Goal: Task Accomplishment & Management: Use online tool/utility

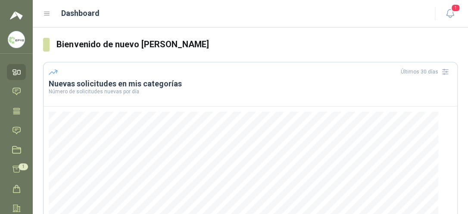
click at [13, 44] on img at bounding box center [16, 39] width 16 height 16
click at [19, 72] on icon at bounding box center [16, 72] width 9 height 9
click at [18, 80] on link "Inicio" at bounding box center [16, 72] width 19 height 16
click at [16, 92] on icon at bounding box center [16, 91] width 9 height 9
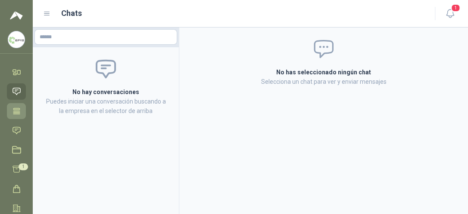
click at [21, 111] on icon at bounding box center [16, 111] width 9 height 9
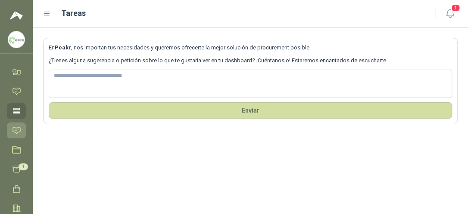
click at [16, 134] on icon at bounding box center [16, 130] width 9 height 9
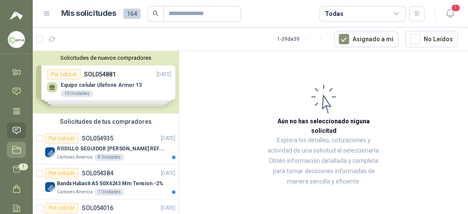
click at [17, 152] on icon at bounding box center [16, 150] width 9 height 9
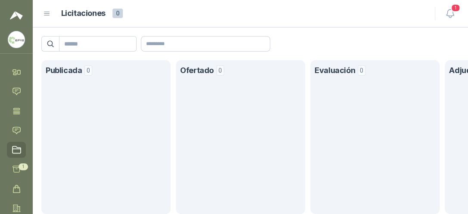
click at [17, 152] on icon at bounding box center [16, 150] width 9 height 9
click at [21, 164] on span "1" at bounding box center [23, 167] width 9 height 7
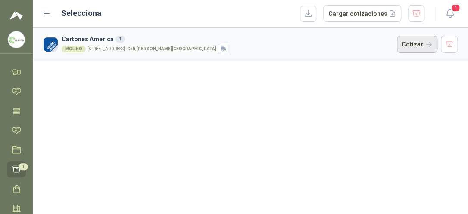
click at [411, 44] on button "Cotizar" at bounding box center [417, 44] width 40 height 17
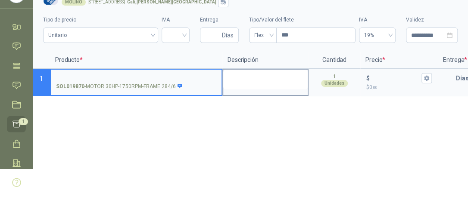
scroll to position [2, 0]
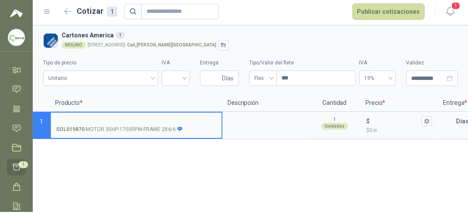
click at [21, 166] on span "1" at bounding box center [23, 164] width 9 height 7
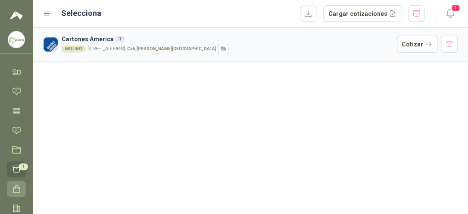
click at [17, 186] on icon at bounding box center [16, 188] width 7 height 7
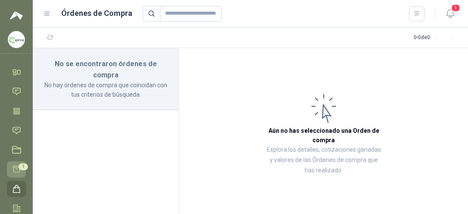
click at [21, 167] on span "1" at bounding box center [23, 167] width 9 height 7
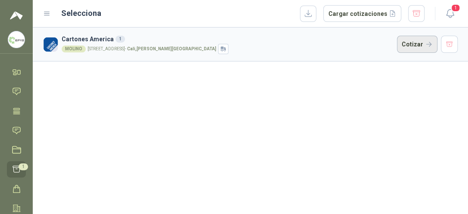
click at [416, 43] on button "Cotizar" at bounding box center [417, 44] width 40 height 17
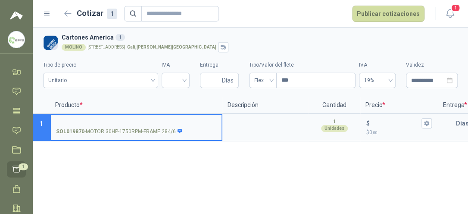
drag, startPoint x: 84, startPoint y: 121, endPoint x: 152, endPoint y: 137, distance: 69.8
click at [152, 137] on label "SOL019870 - MOTOR 30HP-1750RPM-FRAME 284/6" at bounding box center [136, 127] width 171 height 25
click at [152, 127] on input "SOL019870 - MOTOR 30HP-1750RPM-FRAME 284/6" at bounding box center [136, 124] width 160 height 6
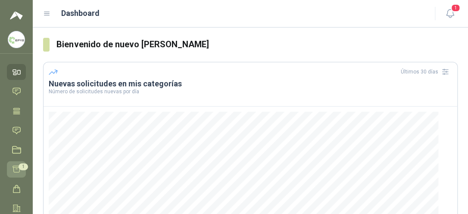
click at [26, 164] on span "1" at bounding box center [23, 167] width 9 height 7
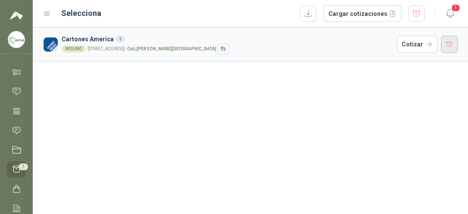
click at [443, 45] on button "button" at bounding box center [448, 44] width 17 height 17
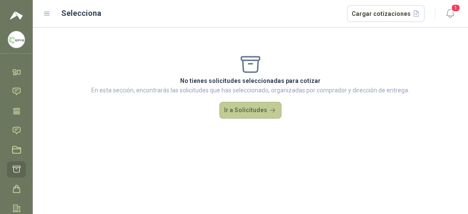
click at [244, 115] on button "Ir a Solicitudes" at bounding box center [250, 110] width 62 height 17
